Goal: Information Seeking & Learning: Learn about a topic

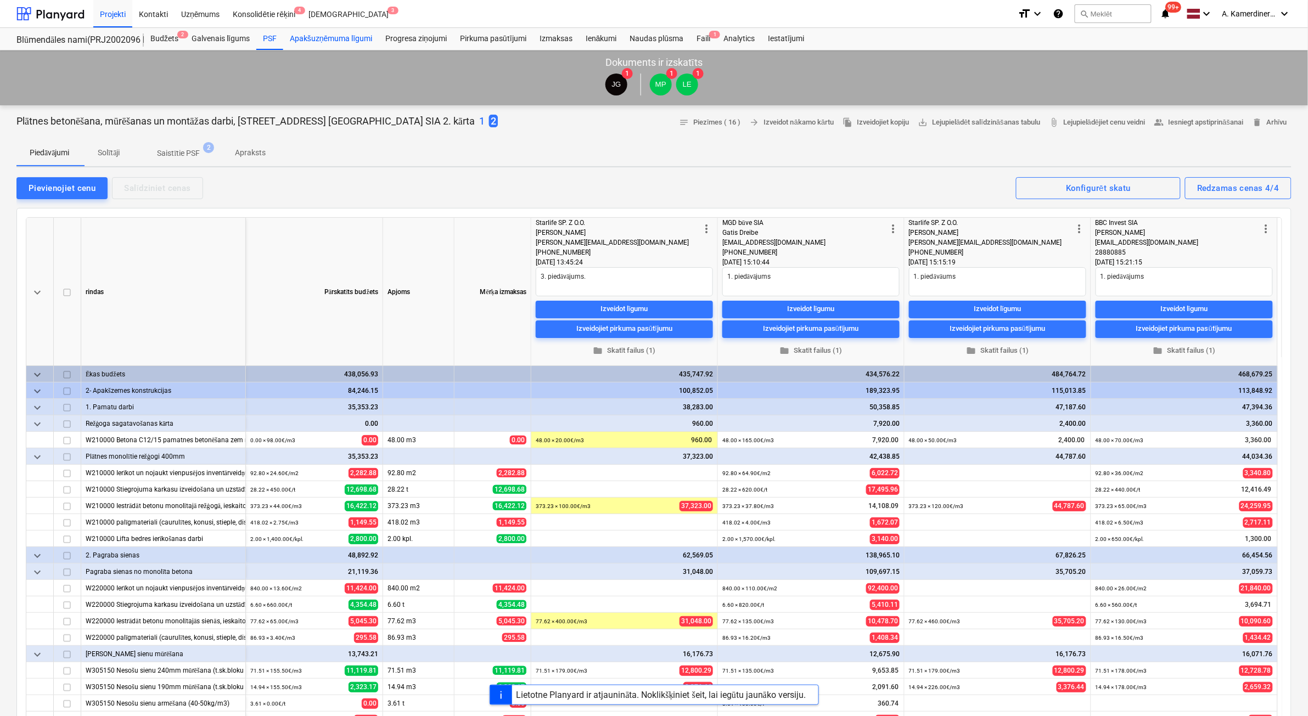
click at [342, 41] on div "Apakšuzņēmuma līgumi" at bounding box center [331, 39] width 96 height 22
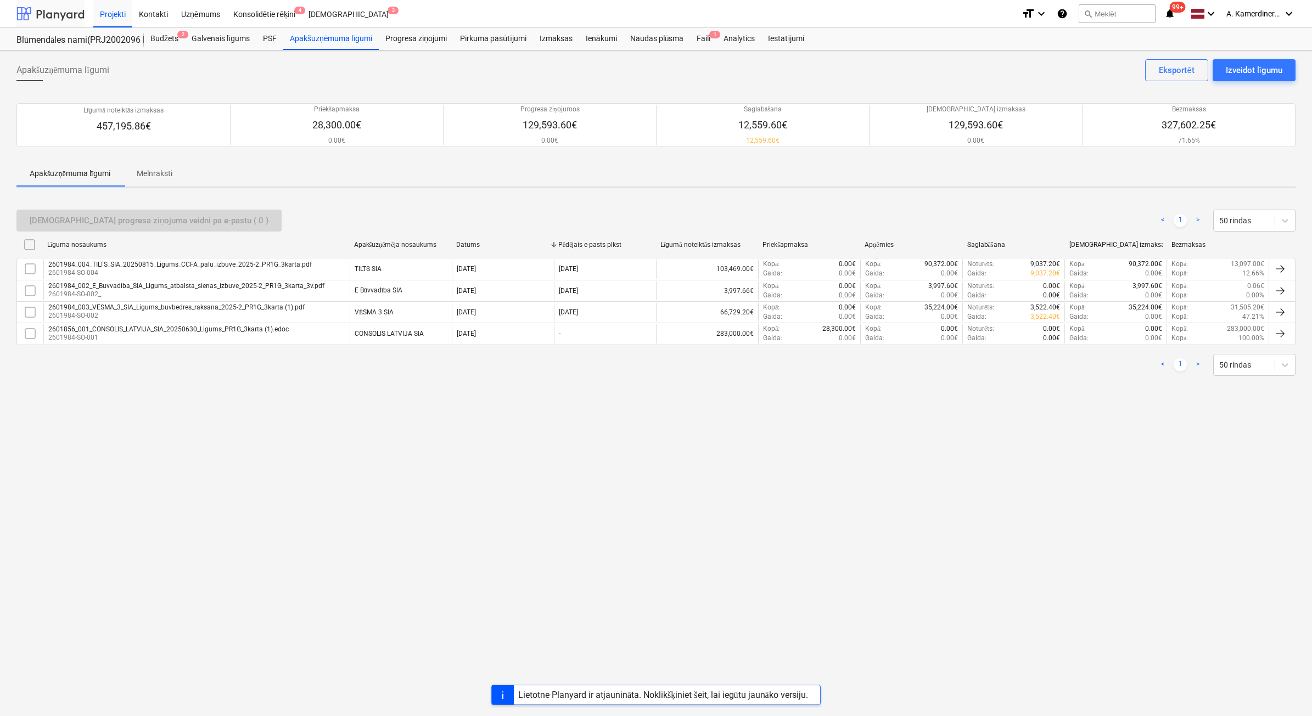
click at [63, 15] on div at bounding box center [50, 13] width 68 height 27
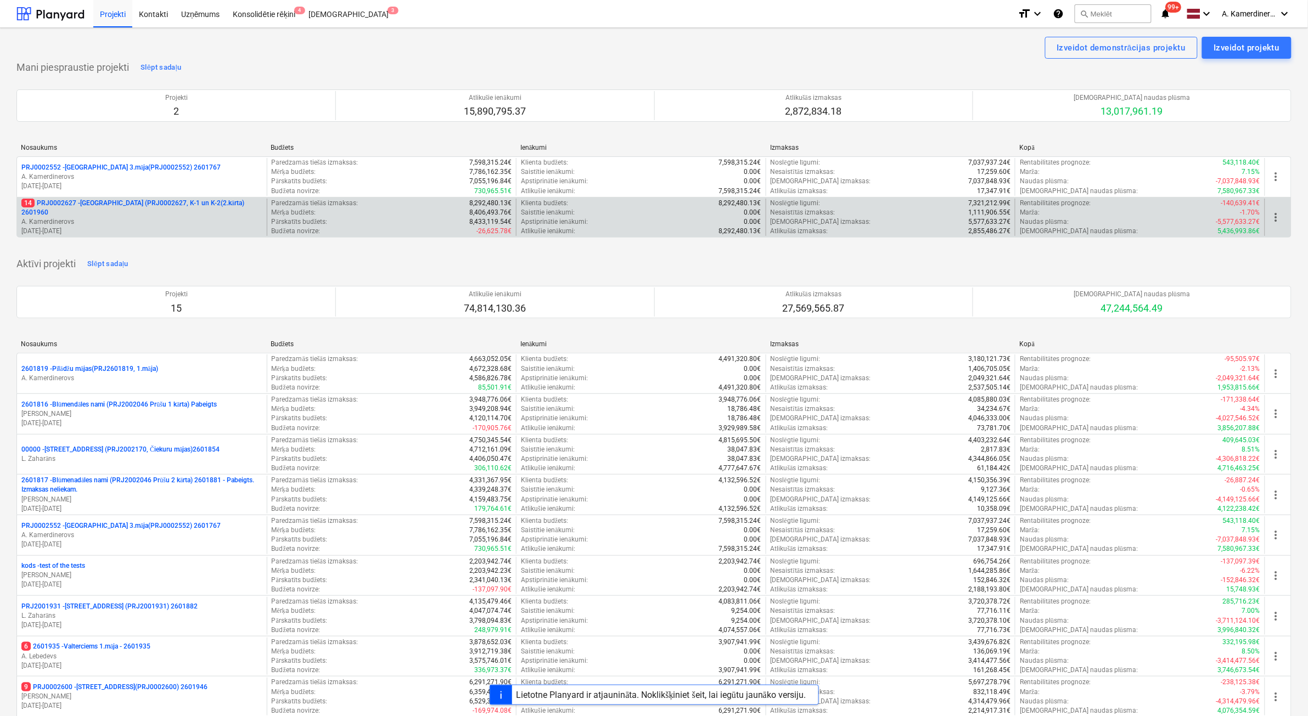
click at [162, 227] on p "08.01.2025 - 01.07.2026" at bounding box center [141, 231] width 241 height 9
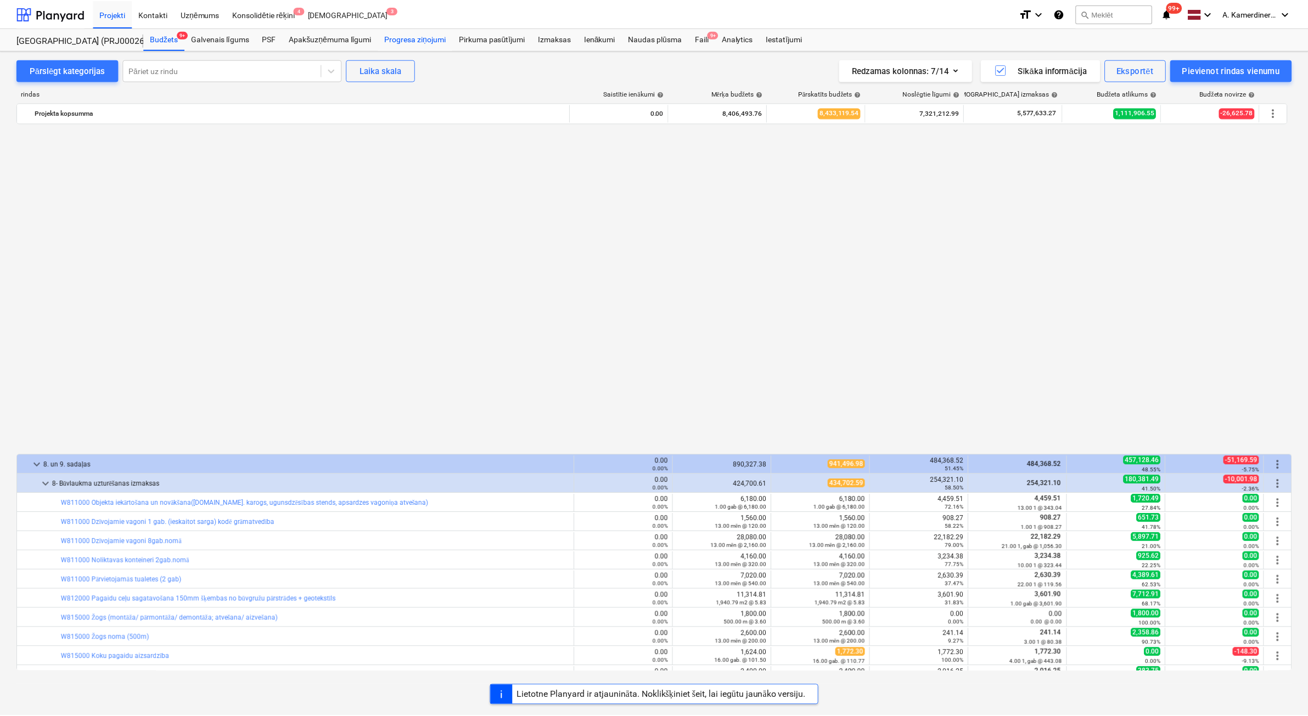
scroll to position [714, 0]
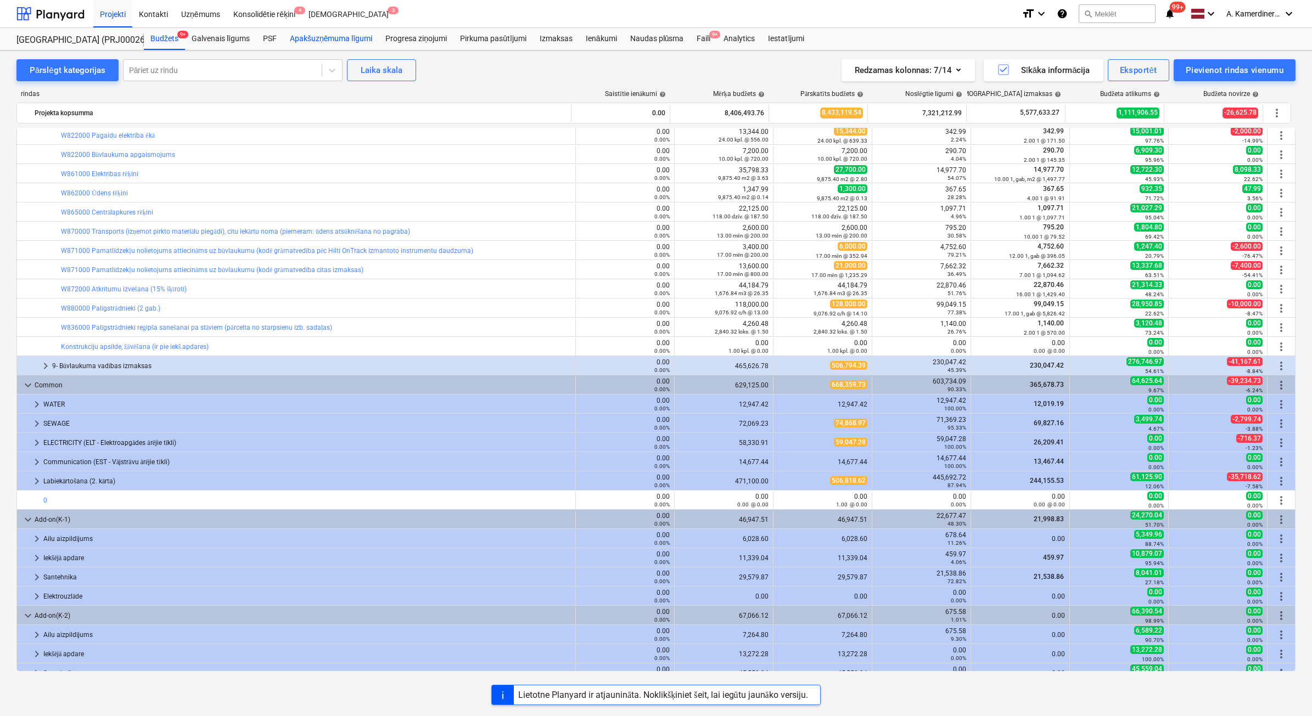
click at [355, 36] on div "Apakšuzņēmuma līgumi" at bounding box center [331, 39] width 96 height 22
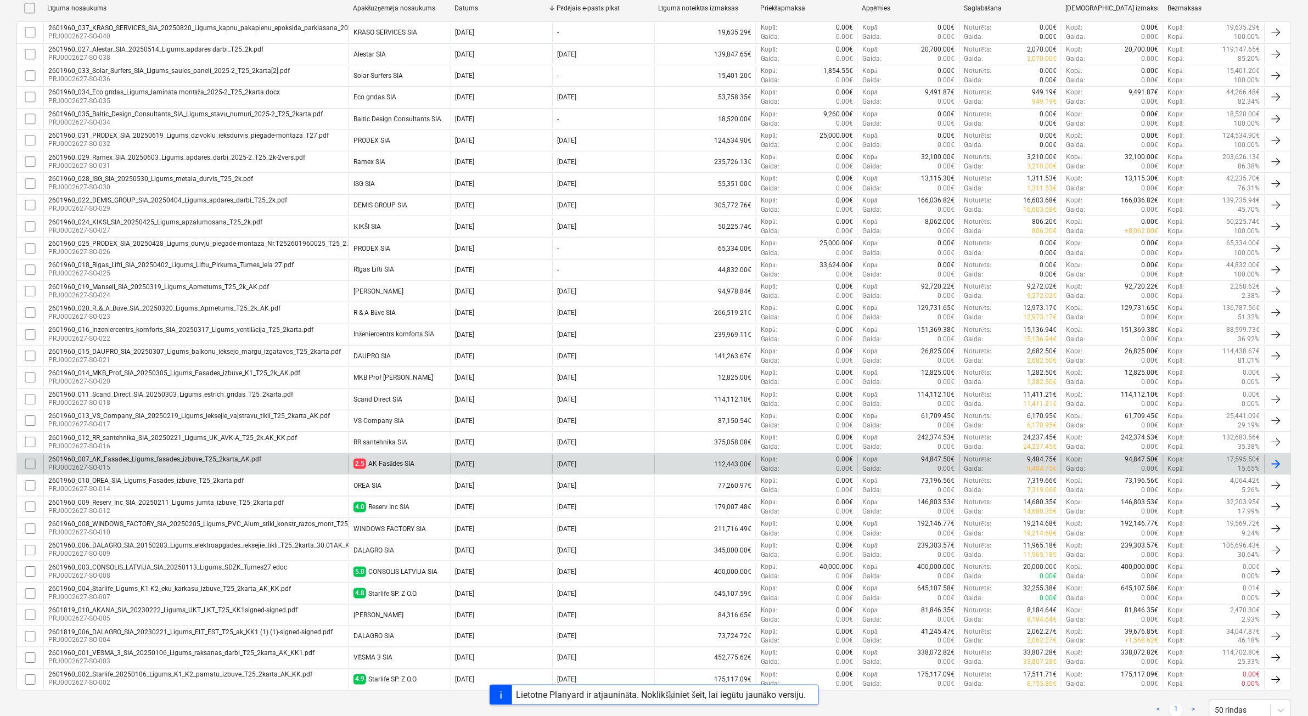
scroll to position [206, 0]
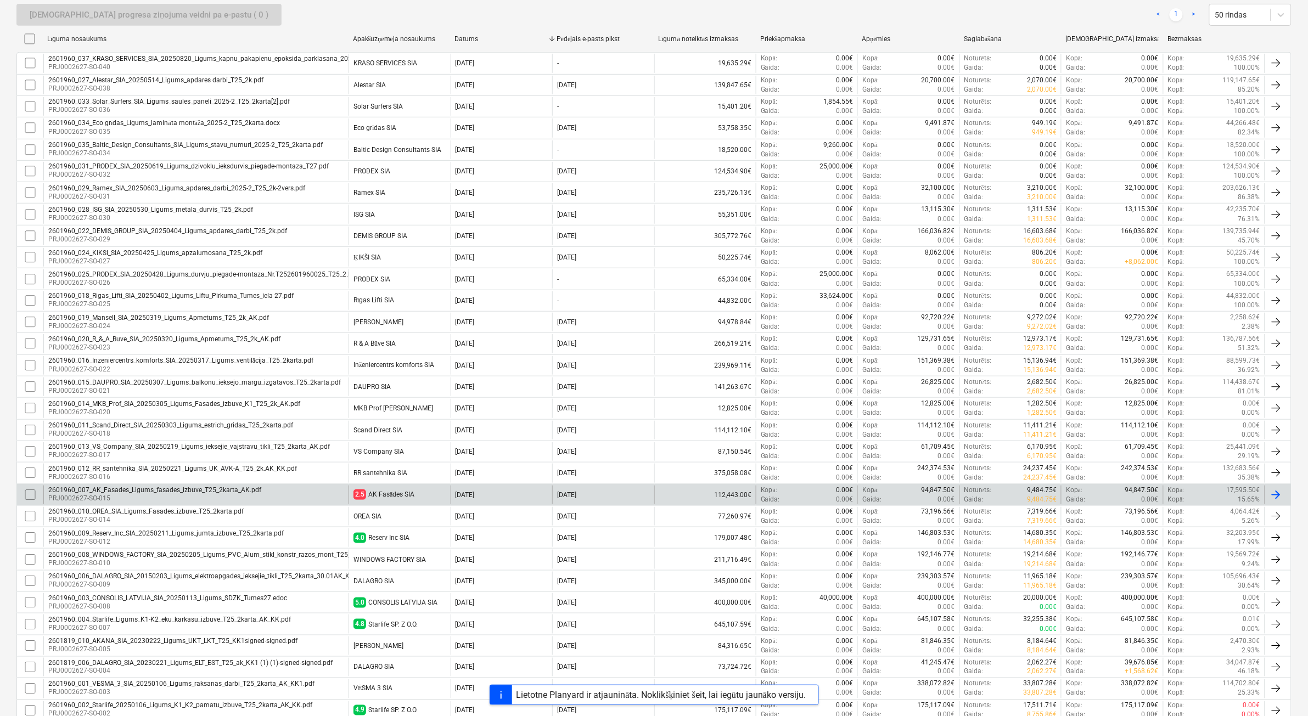
click at [215, 490] on div "2601960_007_AK_Fasades_Ligums_fasades_izbuve_T25_2karta_AK.pdf" at bounding box center [154, 490] width 213 height 8
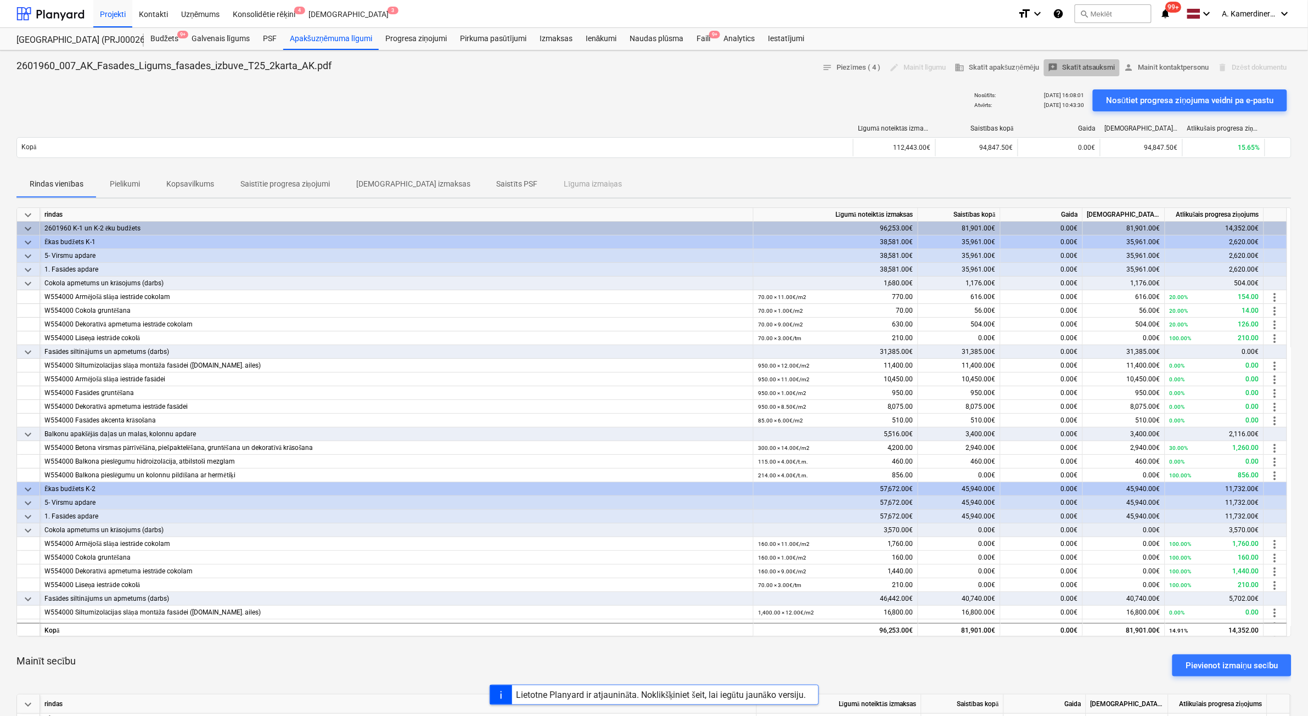
click at [1073, 70] on span "reviews Skatīt atsauksmi" at bounding box center [1082, 67] width 68 height 13
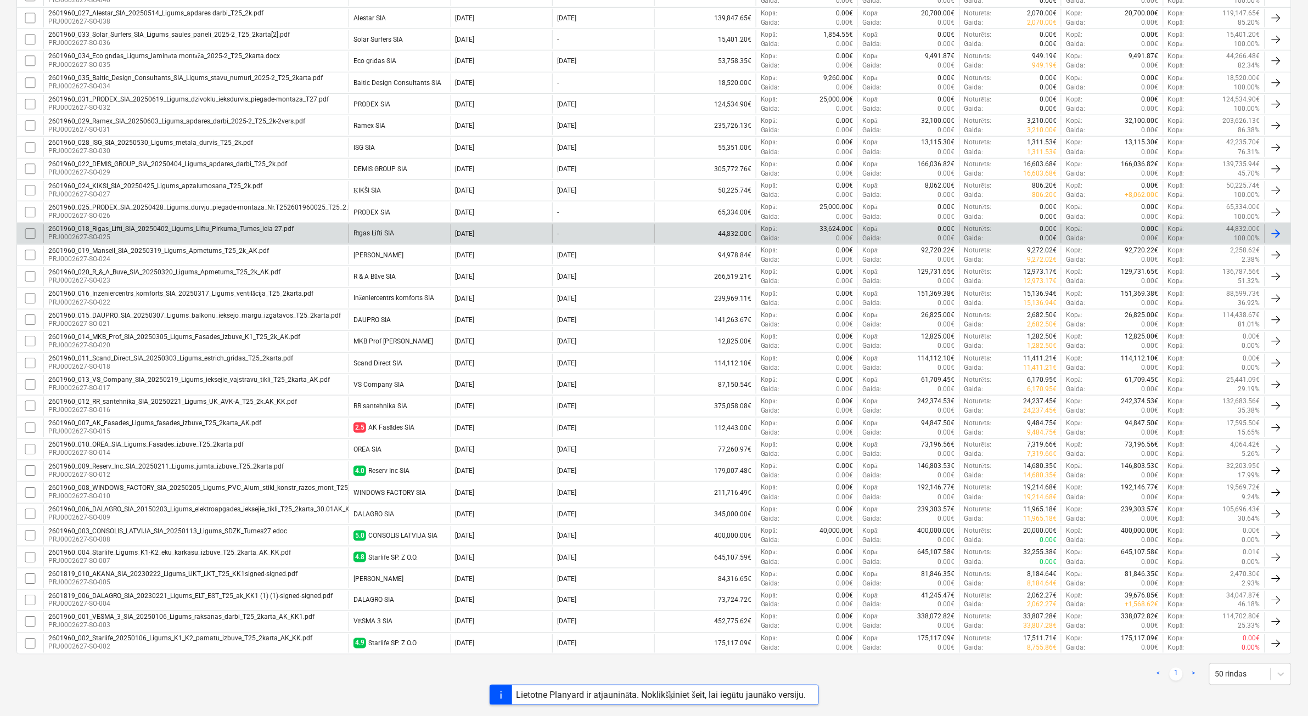
scroll to position [276, 0]
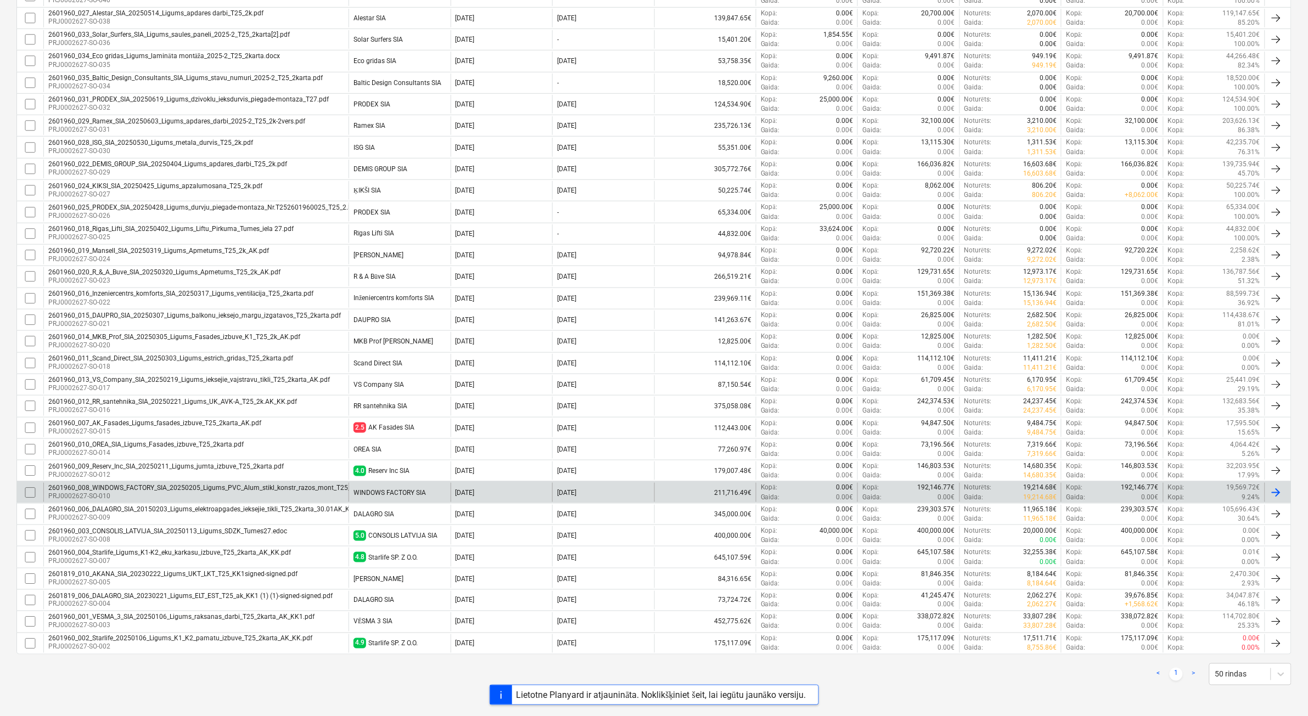
click at [288, 500] on p "PRJ0002627-SO-010" at bounding box center [239, 496] width 383 height 9
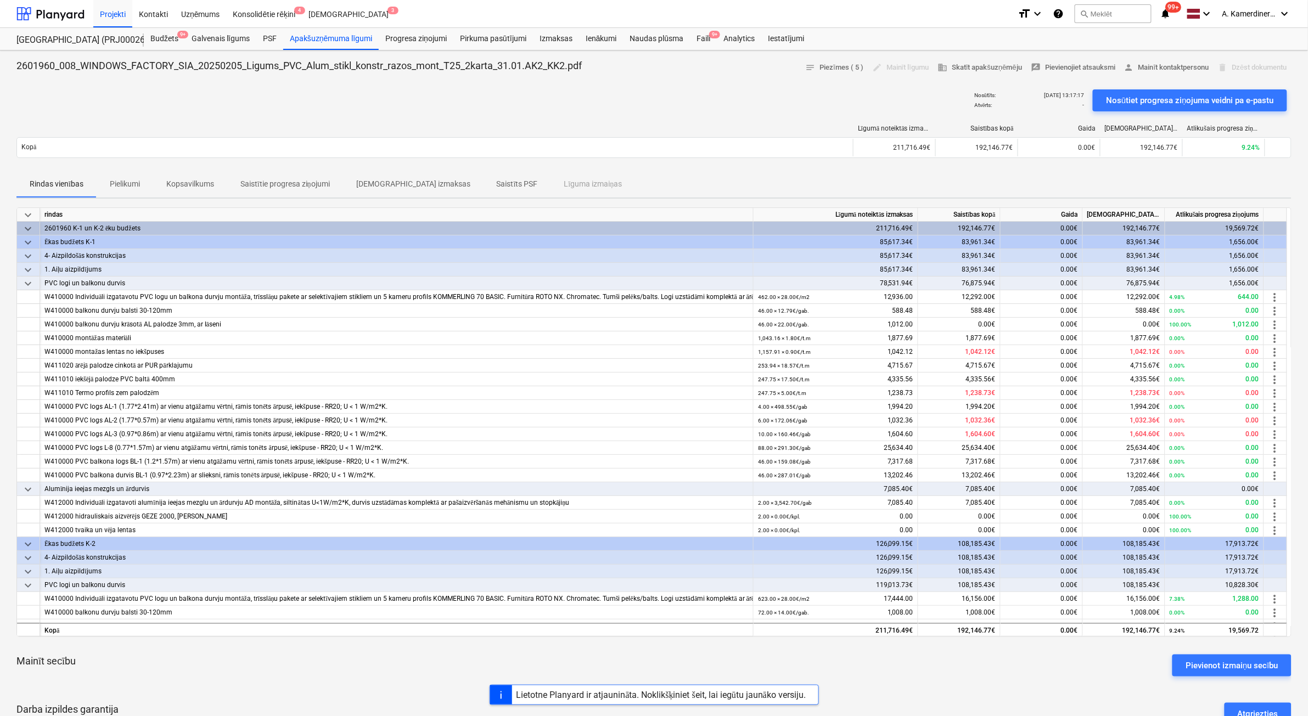
click at [134, 181] on p "Pielikumi" at bounding box center [125, 184] width 30 height 12
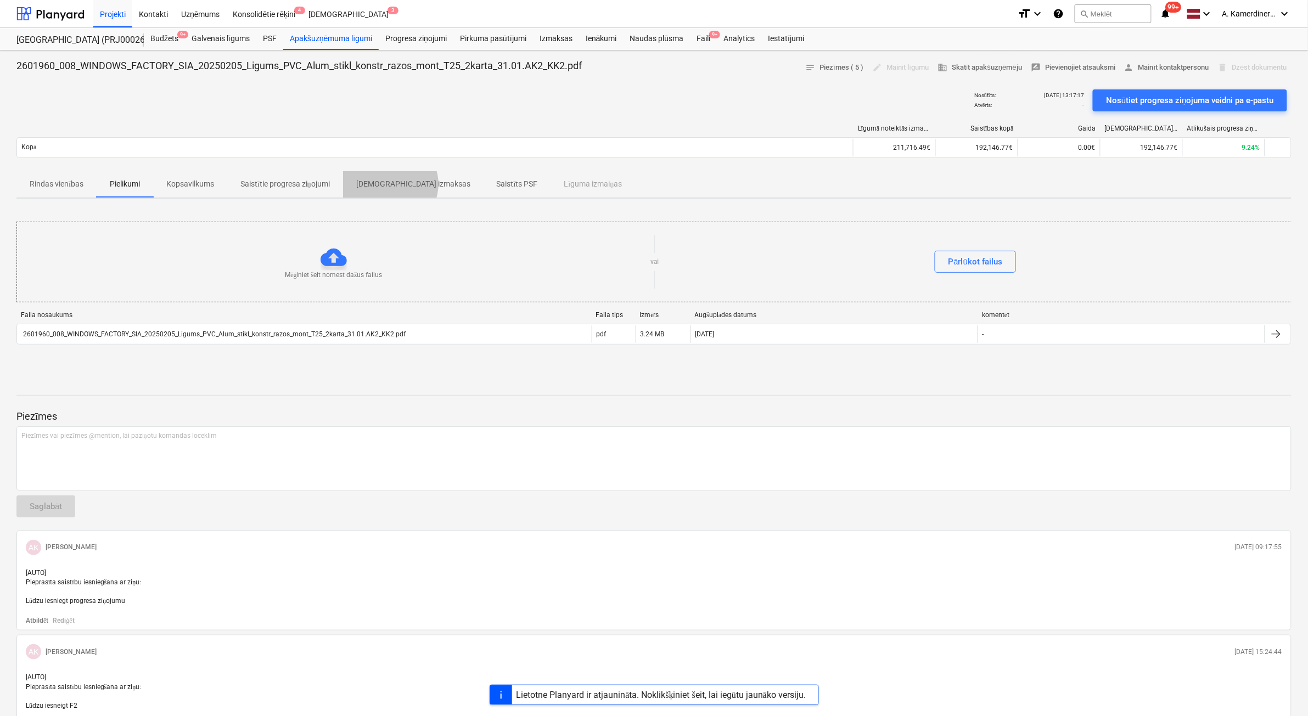
click at [391, 184] on p "Saistītās izmaksas" at bounding box center [413, 184] width 114 height 12
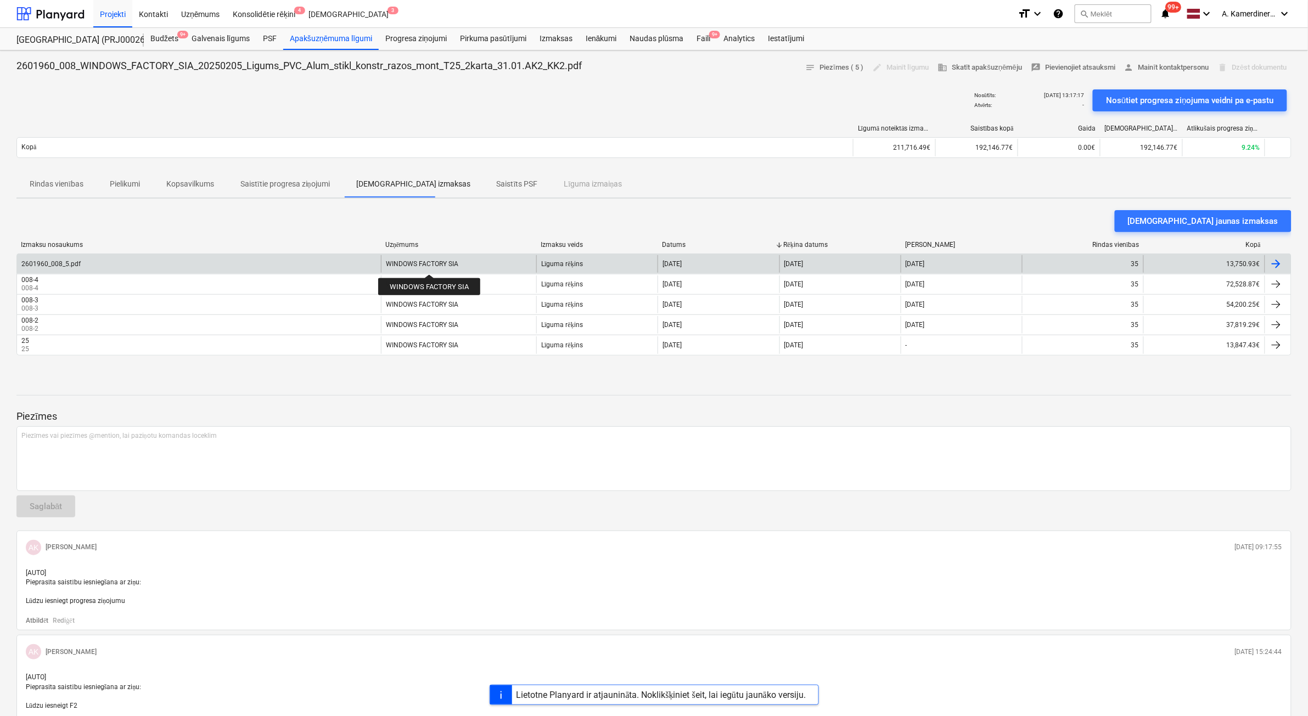
click at [429, 265] on div "WINDOWS FACTORY SIA" at bounding box center [422, 264] width 72 height 8
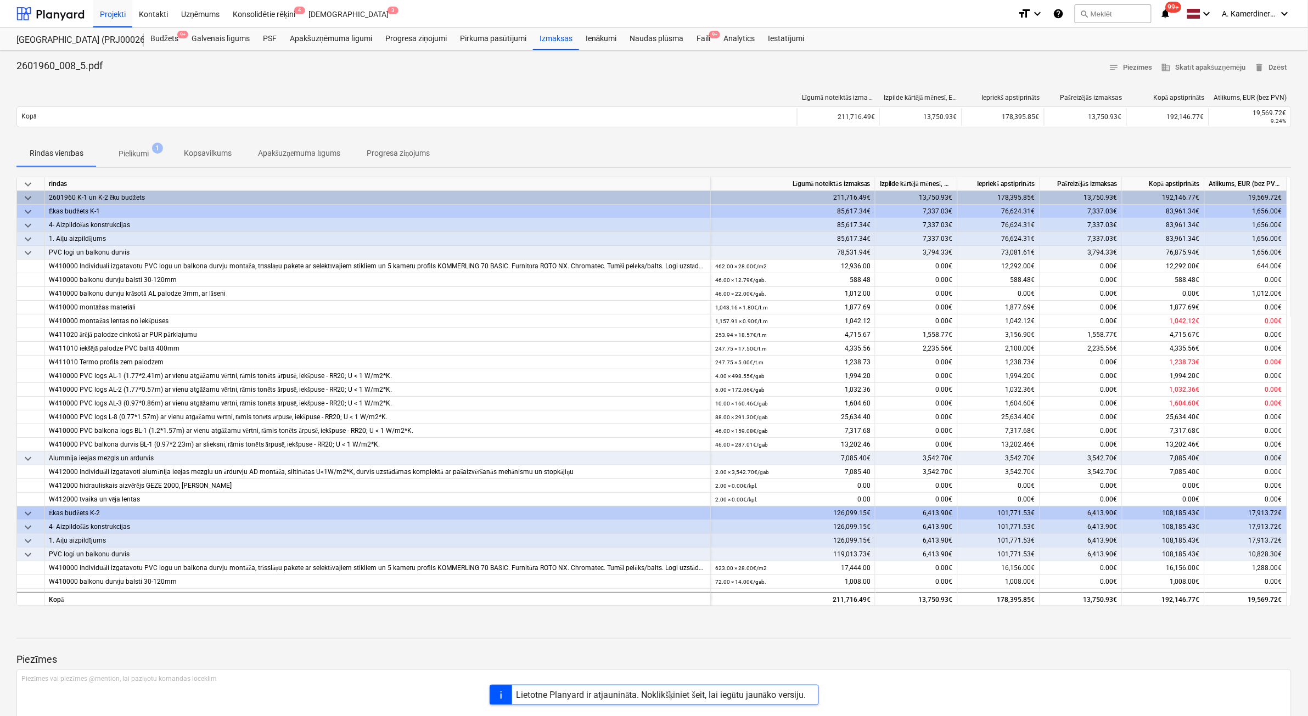
click at [132, 158] on p "Pielikumi" at bounding box center [134, 154] width 30 height 12
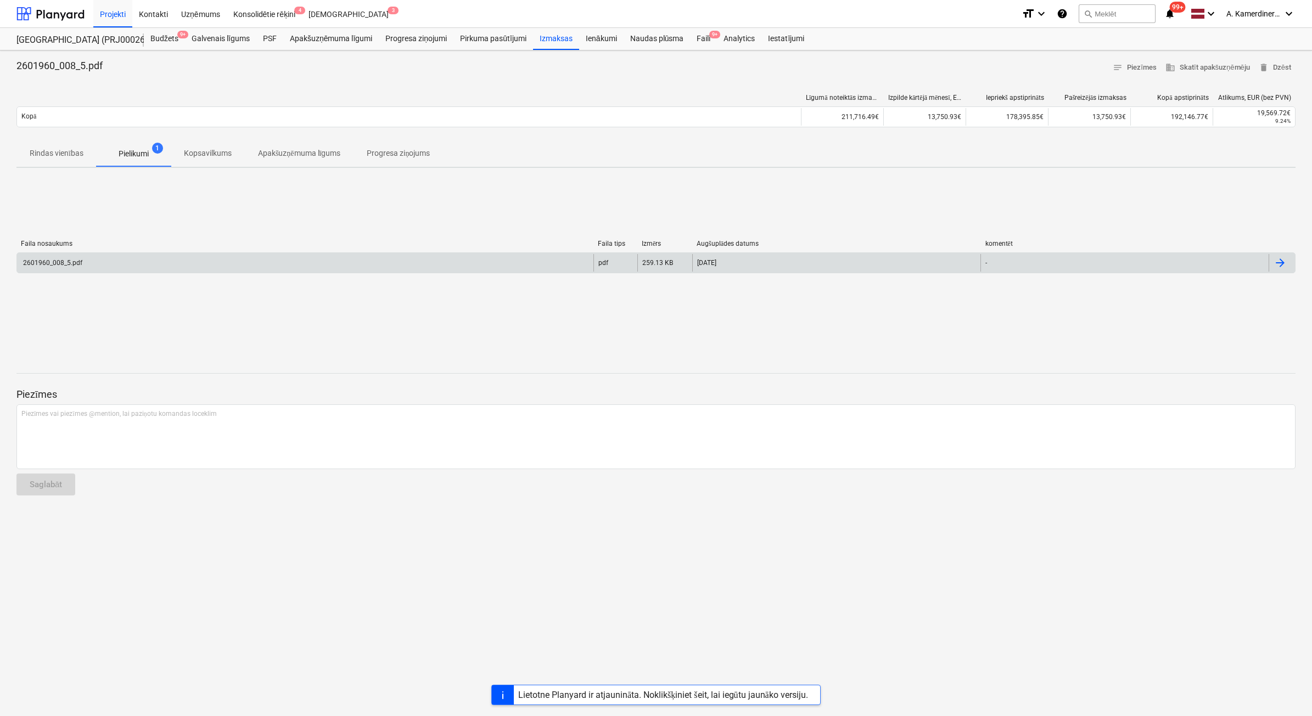
click at [233, 267] on div "2601960_008_5.pdf" at bounding box center [305, 263] width 576 height 18
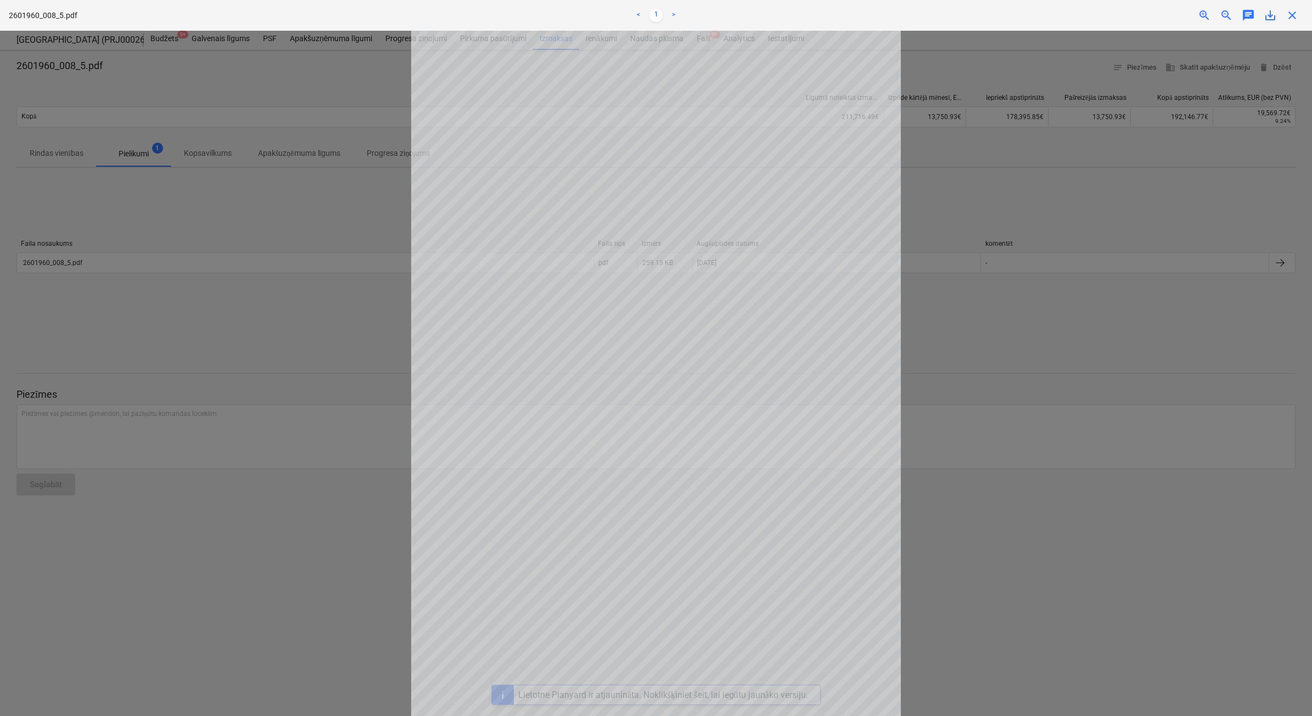
click at [1298, 19] on span "close" at bounding box center [1292, 15] width 13 height 13
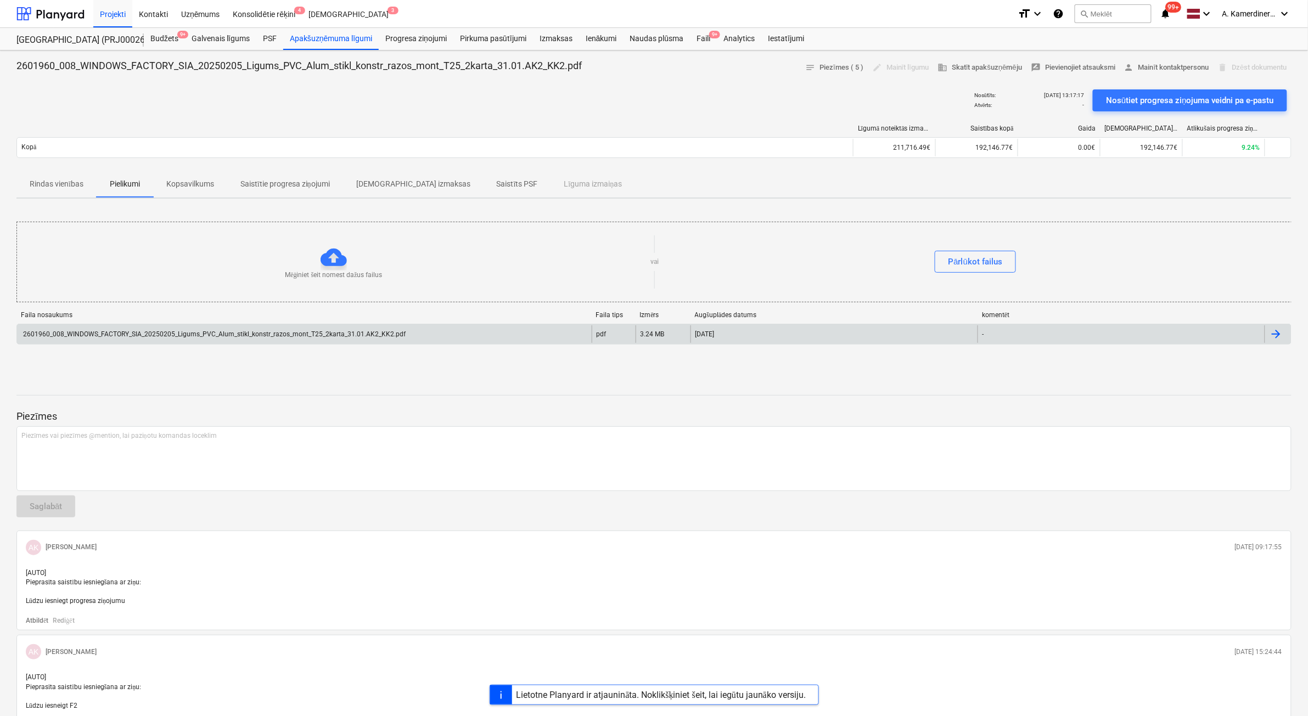
click at [147, 331] on div "2601960_008_WINDOWS_FACTORY_SIA_20250205_Ligums_PVC_Alum_stikl_konstr_razos_mon…" at bounding box center [213, 334] width 384 height 8
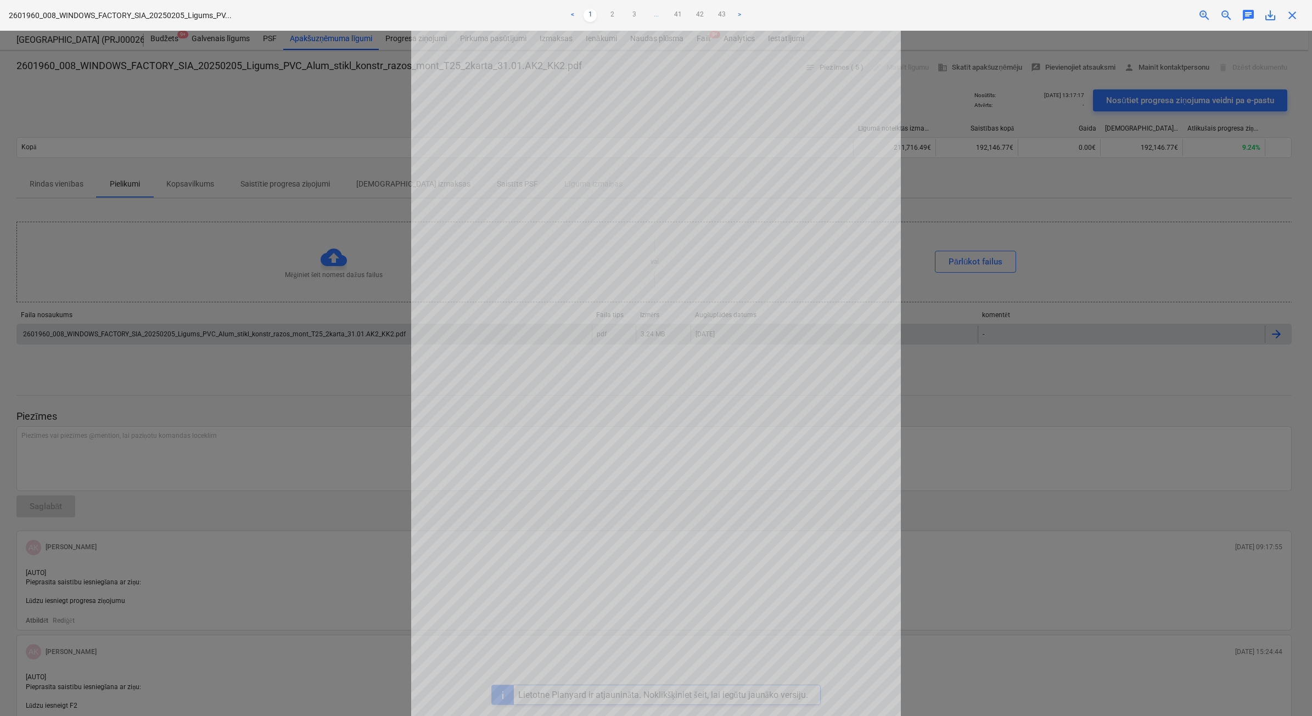
click at [1290, 20] on span "close" at bounding box center [1292, 15] width 13 height 13
